Goal: Task Accomplishment & Management: Manage account settings

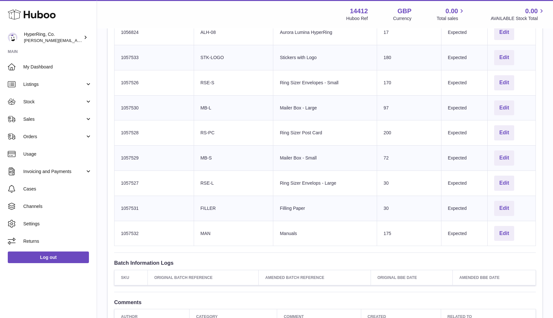
scroll to position [573, 0]
click at [504, 206] on button "Edit" at bounding box center [504, 208] width 20 height 15
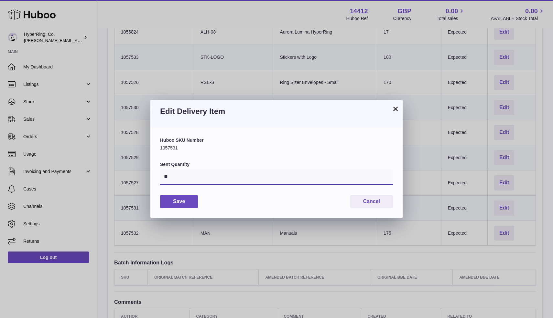
drag, startPoint x: 183, startPoint y: 179, endPoint x: 137, endPoint y: 177, distance: 45.6
click at [137, 177] on div "× Edit Delivery Item Huboo SKU Number 1057531 Sent Quantity ** Save Cancel" at bounding box center [276, 159] width 553 height 318
type input "***"
click at [183, 198] on button "Save" at bounding box center [179, 201] width 38 height 13
click at [395, 108] on button "×" at bounding box center [395, 109] width 8 height 8
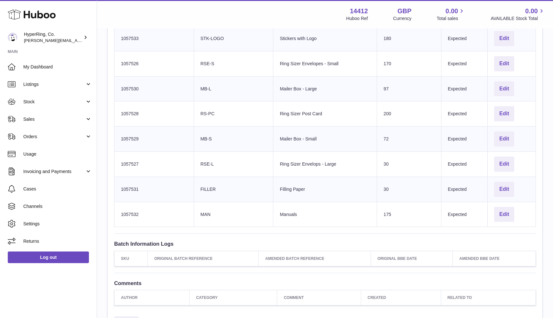
scroll to position [594, 0]
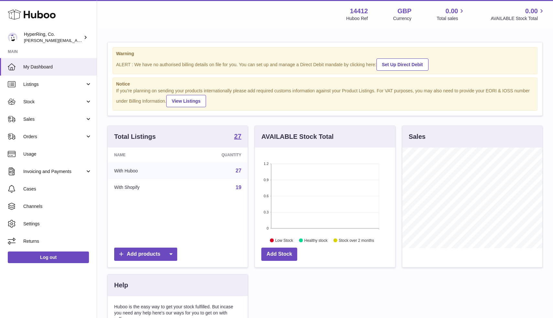
scroll to position [101, 140]
click at [55, 102] on span "Stock" at bounding box center [54, 102] width 62 height 6
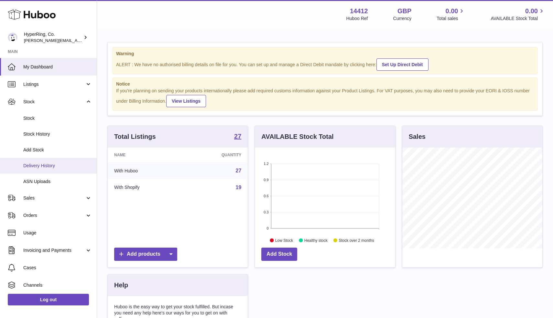
click at [48, 164] on span "Delivery History" at bounding box center [57, 166] width 69 height 6
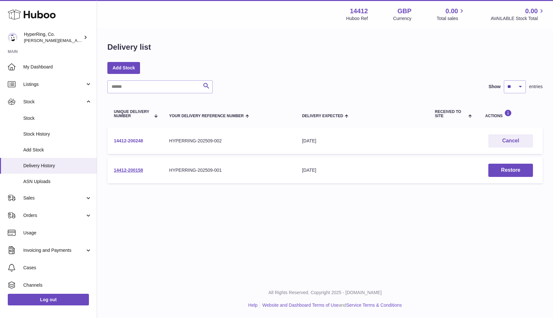
click at [135, 140] on link "14412-200248" at bounding box center [128, 140] width 29 height 5
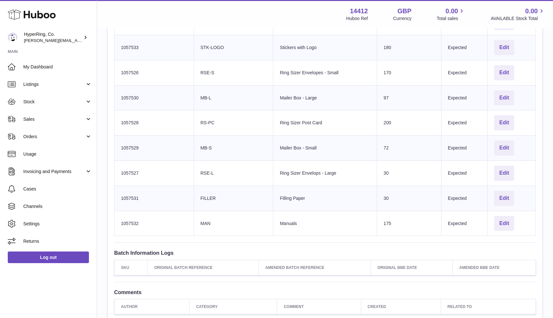
scroll to position [597, 0]
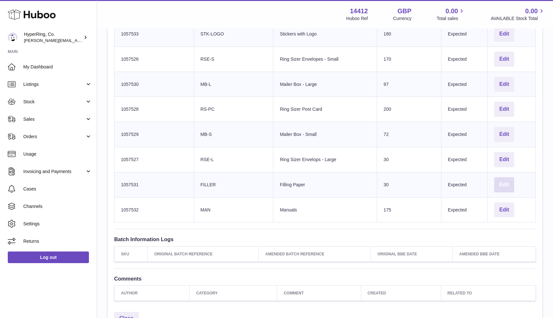
click at [508, 183] on button "Edit" at bounding box center [504, 184] width 20 height 15
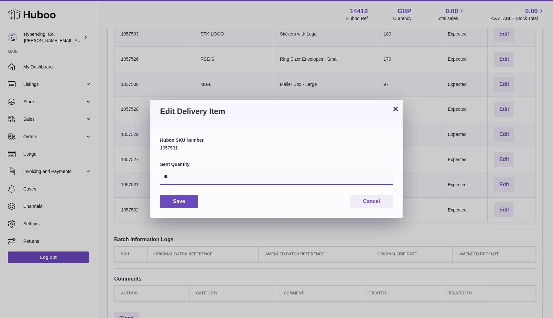
drag, startPoint x: 184, startPoint y: 178, endPoint x: 166, endPoint y: 178, distance: 18.4
click at [166, 178] on input "**" at bounding box center [276, 177] width 233 height 16
type input "*"
type input "***"
click at [166, 201] on button "Save" at bounding box center [179, 201] width 38 height 13
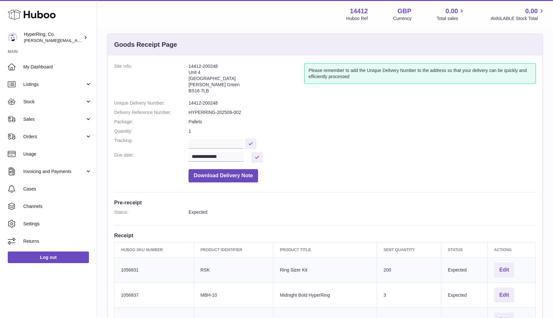
scroll to position [10, 0]
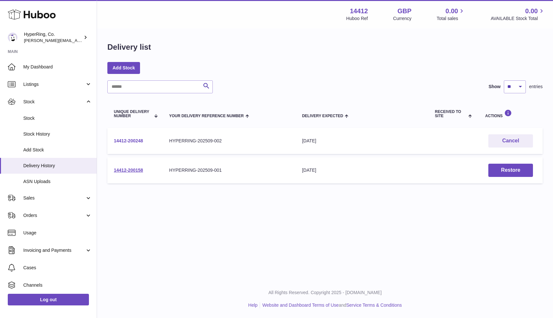
click at [135, 141] on link "14412-200248" at bounding box center [128, 140] width 29 height 5
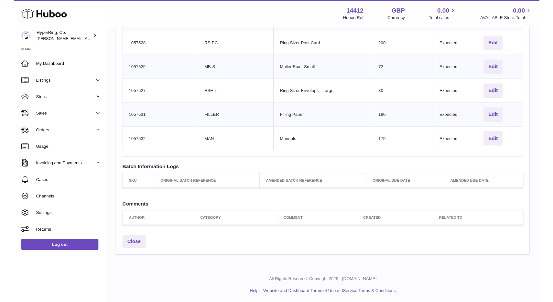
scroll to position [661, 0]
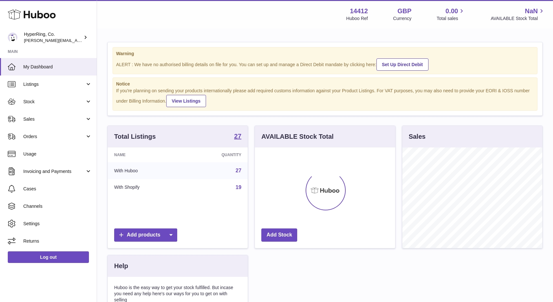
scroll to position [101, 140]
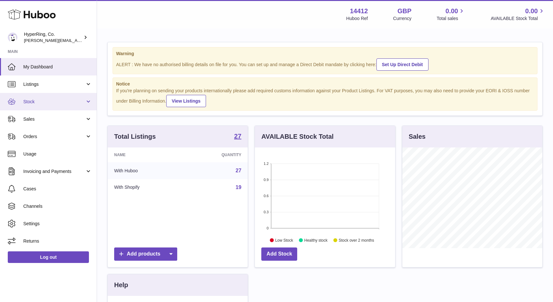
click at [76, 101] on span "Stock" at bounding box center [54, 102] width 62 height 6
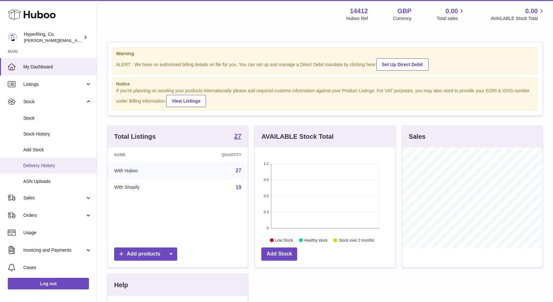
click at [41, 167] on span "Delivery History" at bounding box center [57, 166] width 69 height 6
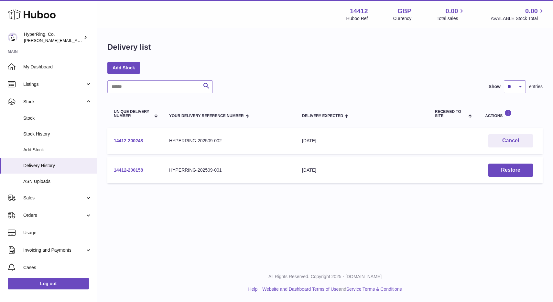
click at [127, 142] on link "14412-200248" at bounding box center [128, 140] width 29 height 5
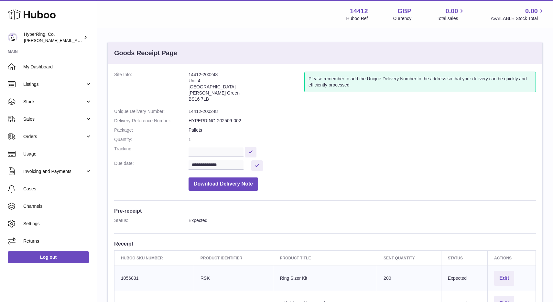
click at [203, 81] on address "14412-200248 Unit 4 Vertex Park South Emerson's Green BS16 7LB" at bounding box center [246, 89] width 116 height 34
click at [196, 79] on address "14412-200248 Unit 4 Vertex Park South Emerson's Green BS16 7LB" at bounding box center [246, 89] width 116 height 34
click at [206, 87] on address "14412-200248 Unit 4 Vertex Park South Emerson's Green BS16 7LB" at bounding box center [246, 89] width 116 height 34
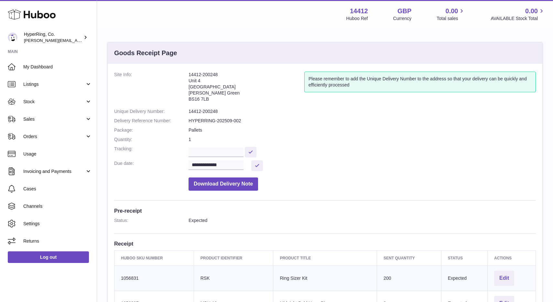
click at [206, 87] on address "14412-200248 Unit 4 Vertex Park South Emerson's Green BS16 7LB" at bounding box center [246, 89] width 116 height 34
click at [202, 85] on address "14412-200248 Unit 4 Vertex Park South Emerson's Green BS16 7LB" at bounding box center [246, 89] width 116 height 34
click at [196, 79] on address "14412-200248 Unit 4 Vertex Park South Emerson's Green BS16 7LB" at bounding box center [246, 89] width 116 height 34
click at [88, 104] on link "Stock" at bounding box center [48, 101] width 97 height 17
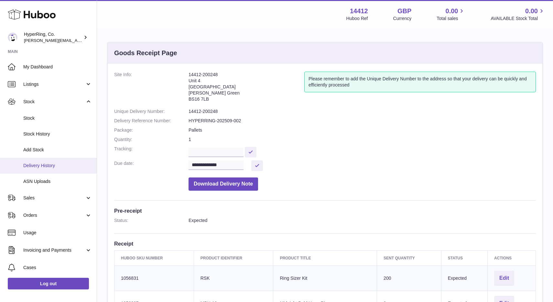
click at [39, 162] on link "Delivery History" at bounding box center [48, 166] width 97 height 16
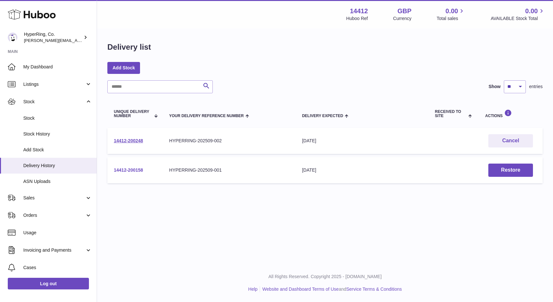
click at [132, 170] on link "14412-200158" at bounding box center [128, 170] width 29 height 5
click at [137, 139] on link "14412-200248" at bounding box center [128, 140] width 29 height 5
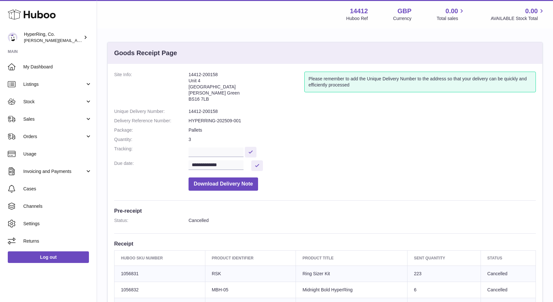
click at [208, 83] on address "14412-200158 [STREET_ADDRESS][PERSON_NAME]" at bounding box center [246, 89] width 116 height 34
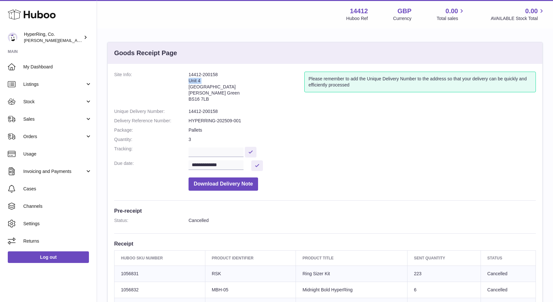
click at [208, 83] on address "14412-200158 [STREET_ADDRESS][PERSON_NAME]" at bounding box center [246, 89] width 116 height 34
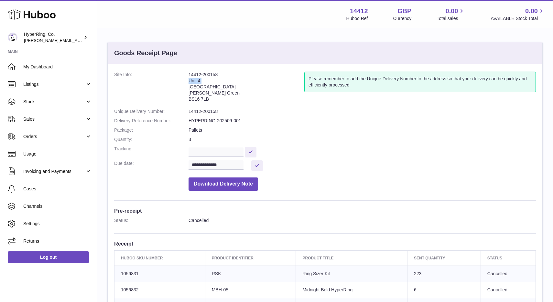
click at [208, 83] on address "14412-200158 [STREET_ADDRESS][PERSON_NAME]" at bounding box center [246, 89] width 116 height 34
click at [209, 86] on address "14412-200158 [STREET_ADDRESS][PERSON_NAME]" at bounding box center [246, 89] width 116 height 34
